Goal: Navigation & Orientation: Find specific page/section

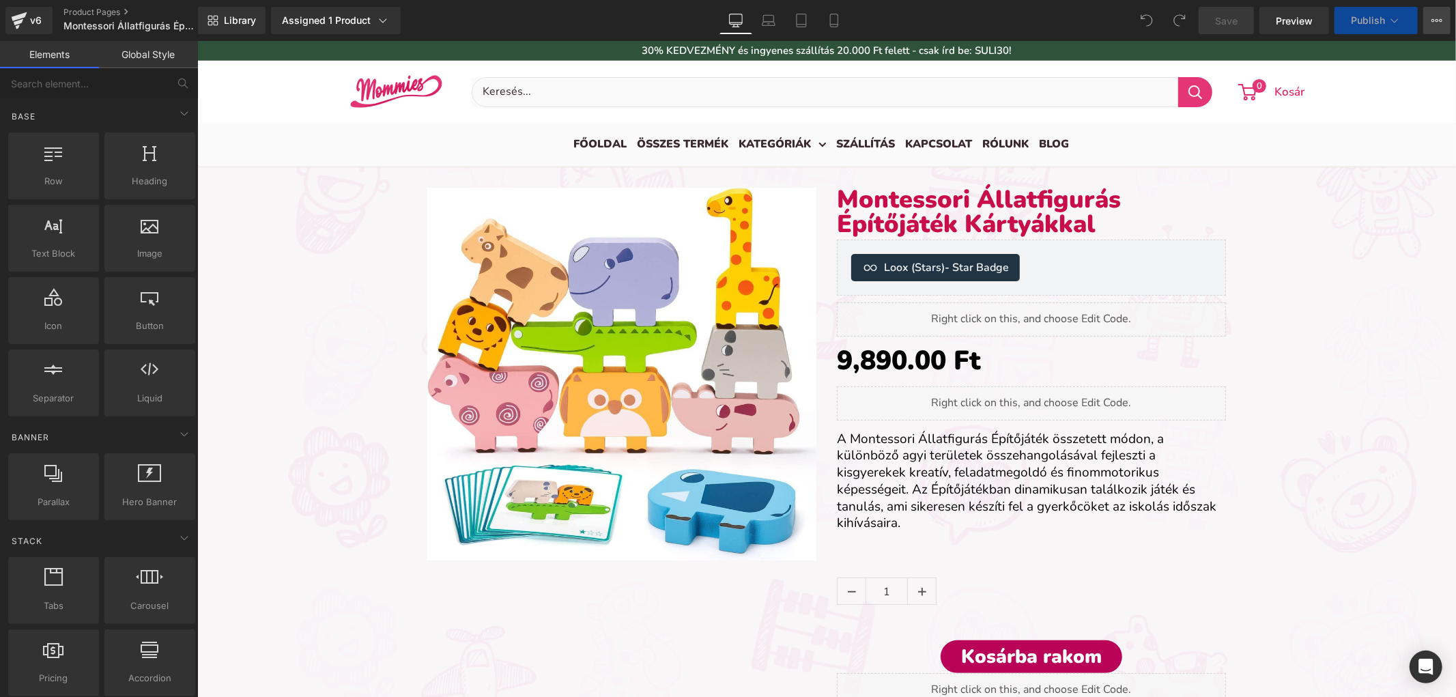
click at [1436, 8] on button "View Live Page View with current Template Save Template to Library Schedule Pub…" at bounding box center [1436, 20] width 27 height 27
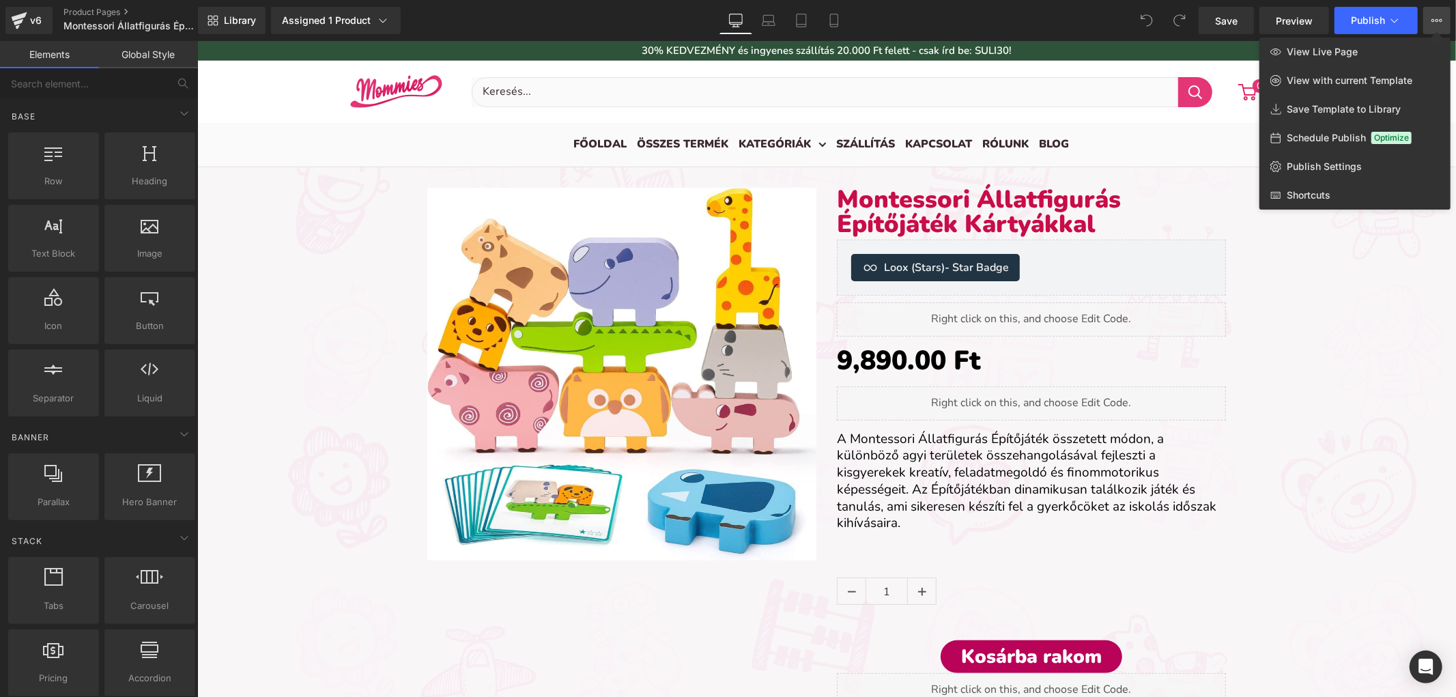
click at [1048, 448] on div at bounding box center [826, 369] width 1259 height 656
click at [1047, 447] on font "A Montessori Állatfigurás Építőjáték összetett módon, a különböző agyi területe…" at bounding box center [1026, 480] width 380 height 102
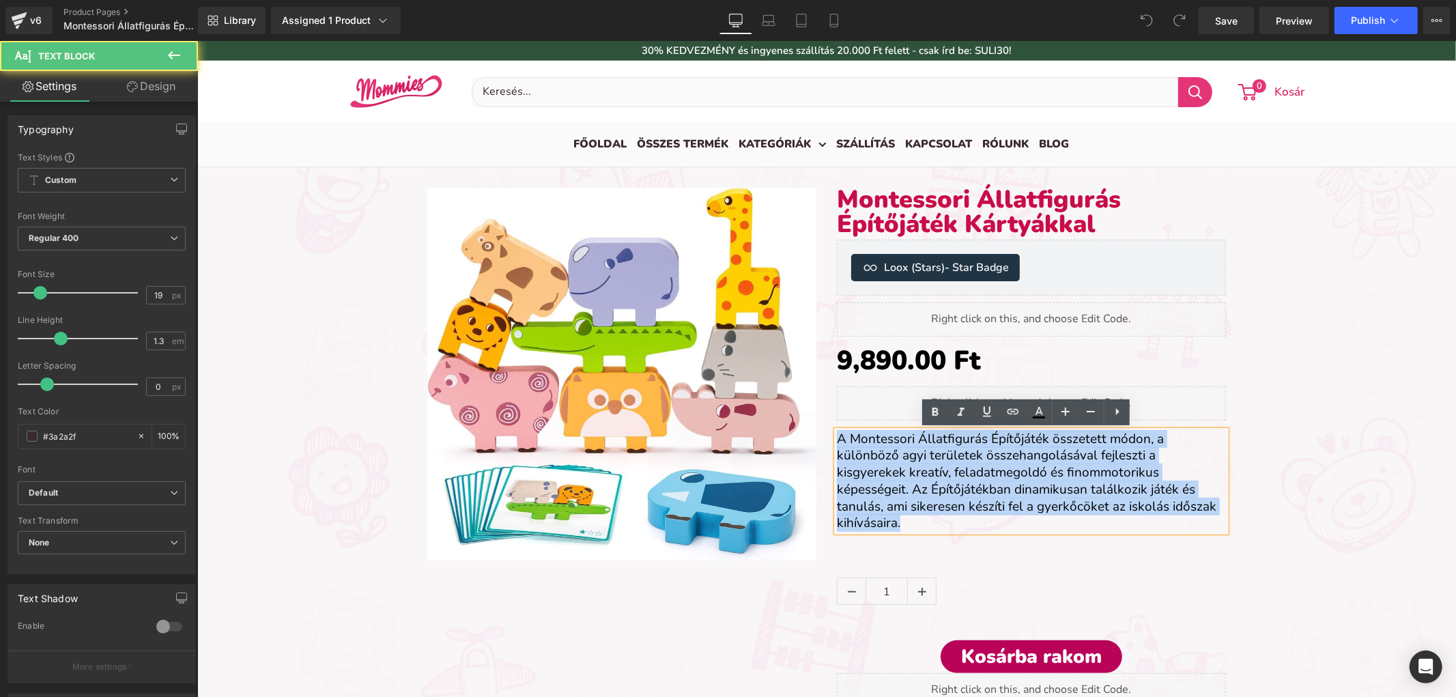
click at [1047, 447] on font "A Montessori Állatfigurás Építőjáték összetett módon, a különböző agyi területe…" at bounding box center [1026, 480] width 380 height 102
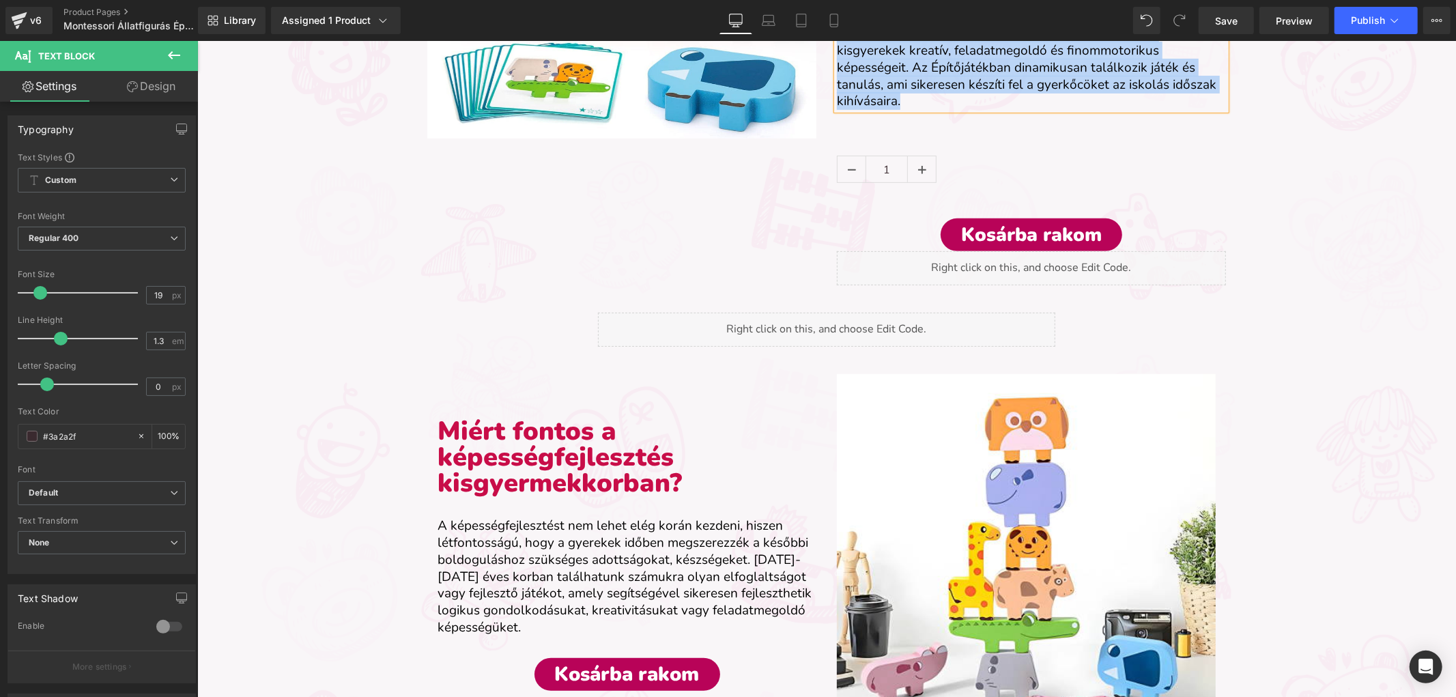
scroll to position [455, 0]
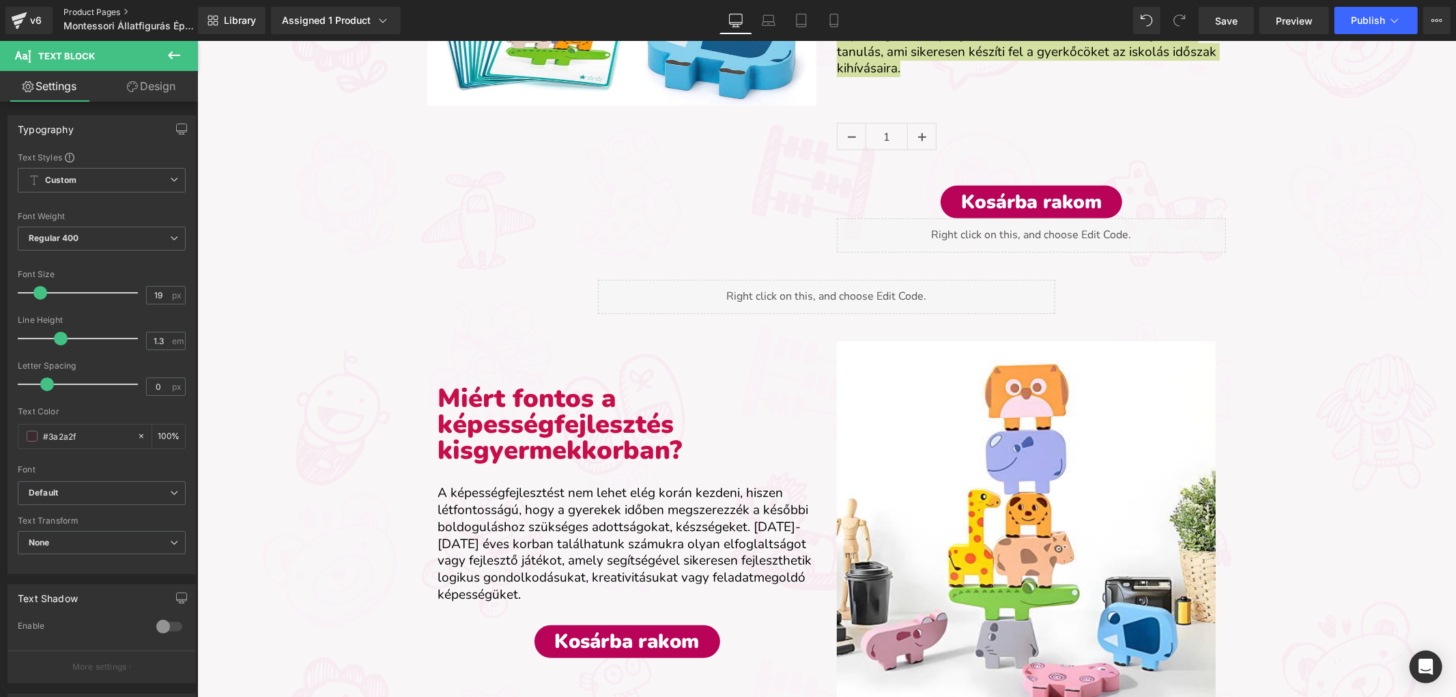
click at [94, 12] on link "Product Pages" at bounding box center [141, 12] width 157 height 11
